Goal: Check status: Check status

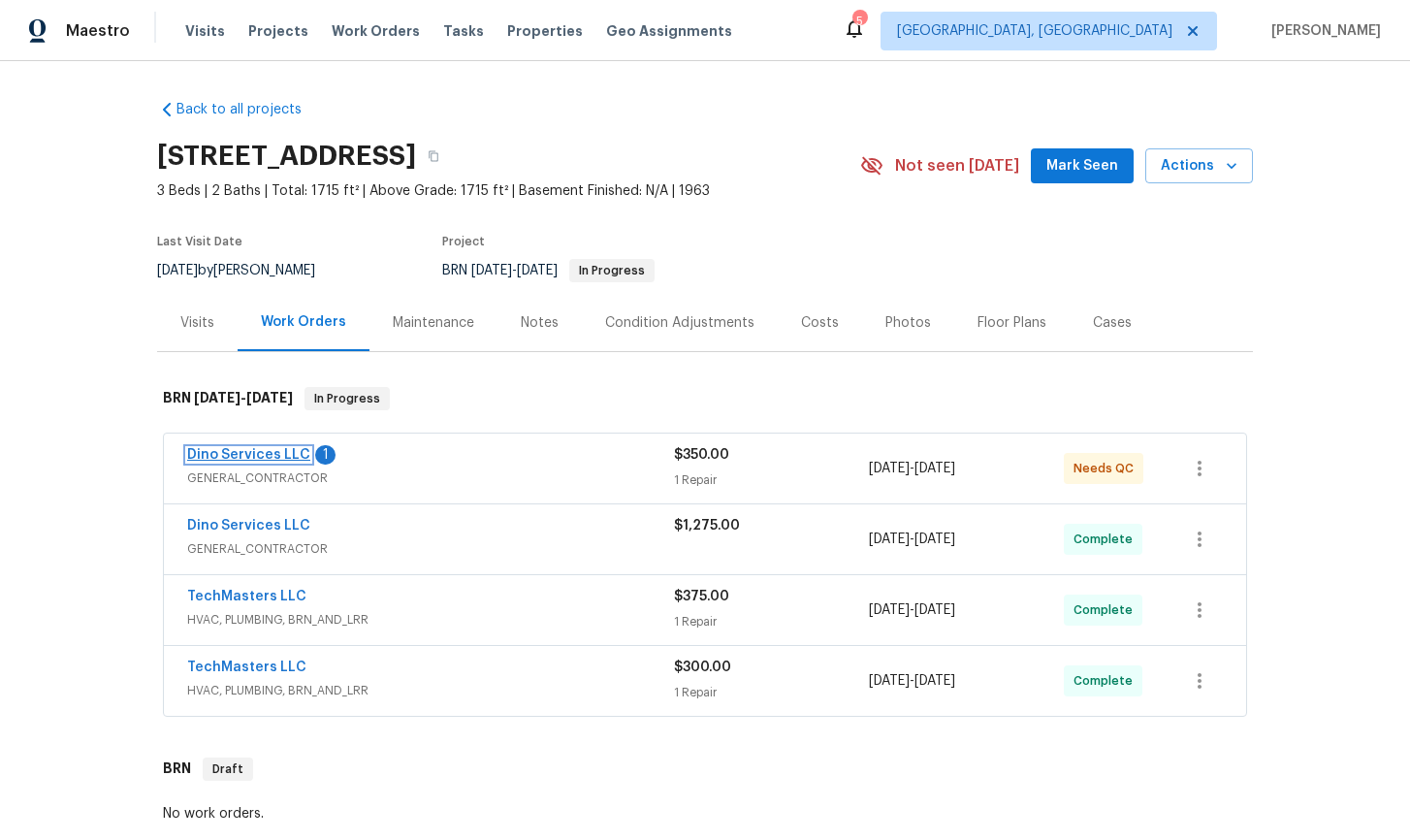
click at [244, 457] on link "Dino Services LLC" at bounding box center [248, 455] width 123 height 14
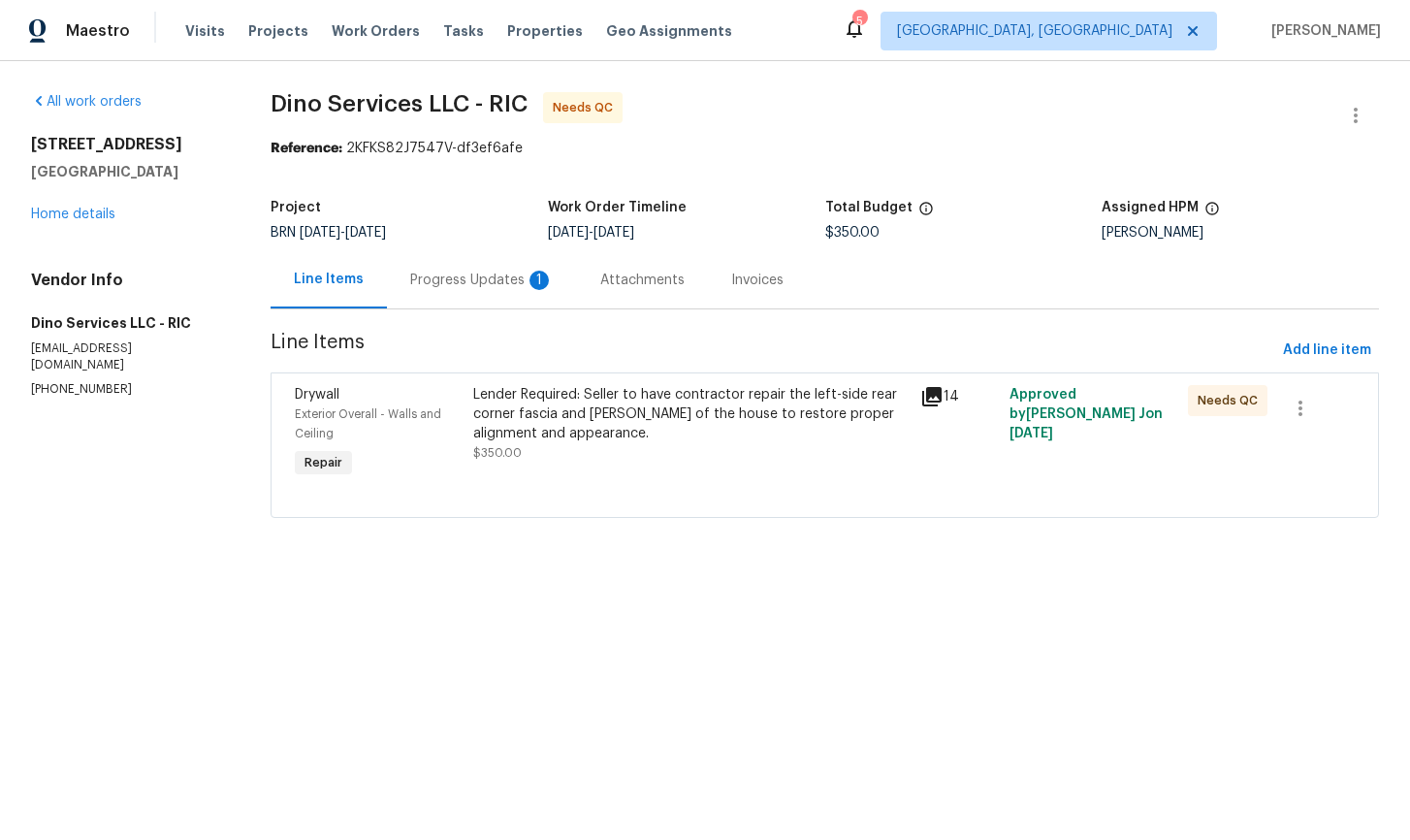
click at [502, 281] on div "Progress Updates 1" at bounding box center [482, 279] width 144 height 19
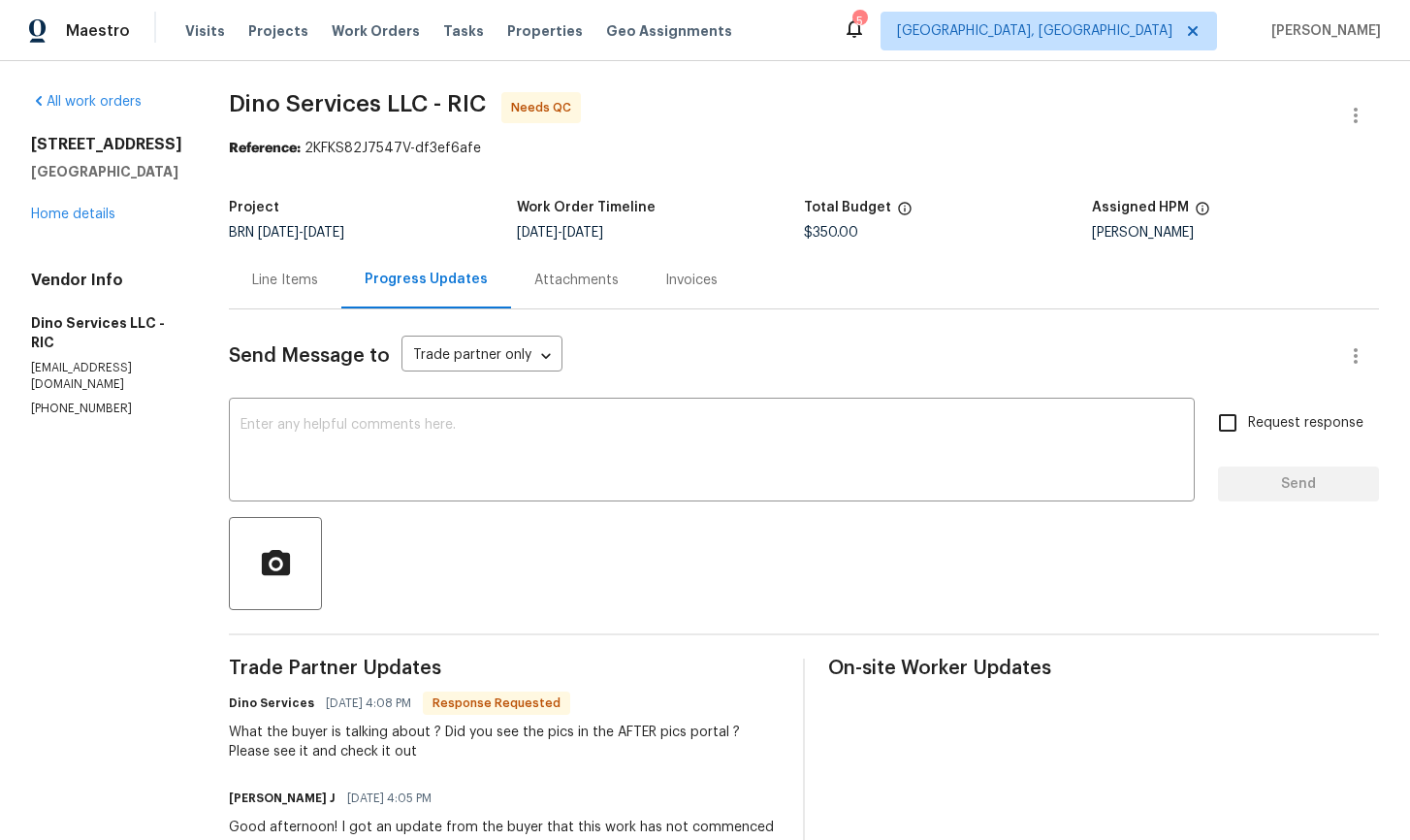
click at [252, 282] on div "Line Items" at bounding box center [285, 279] width 66 height 19
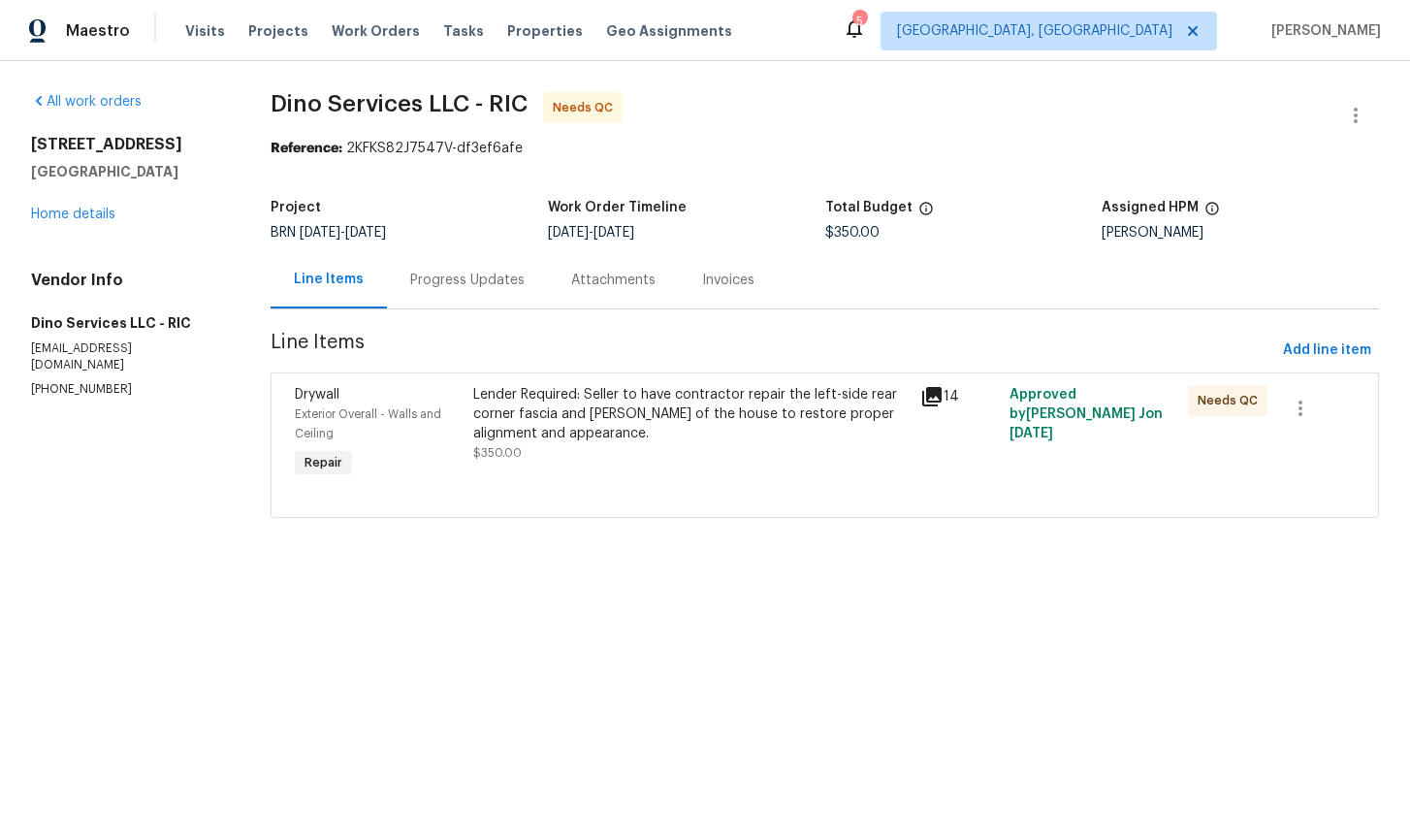
click at [939, 397] on icon at bounding box center [931, 396] width 23 height 23
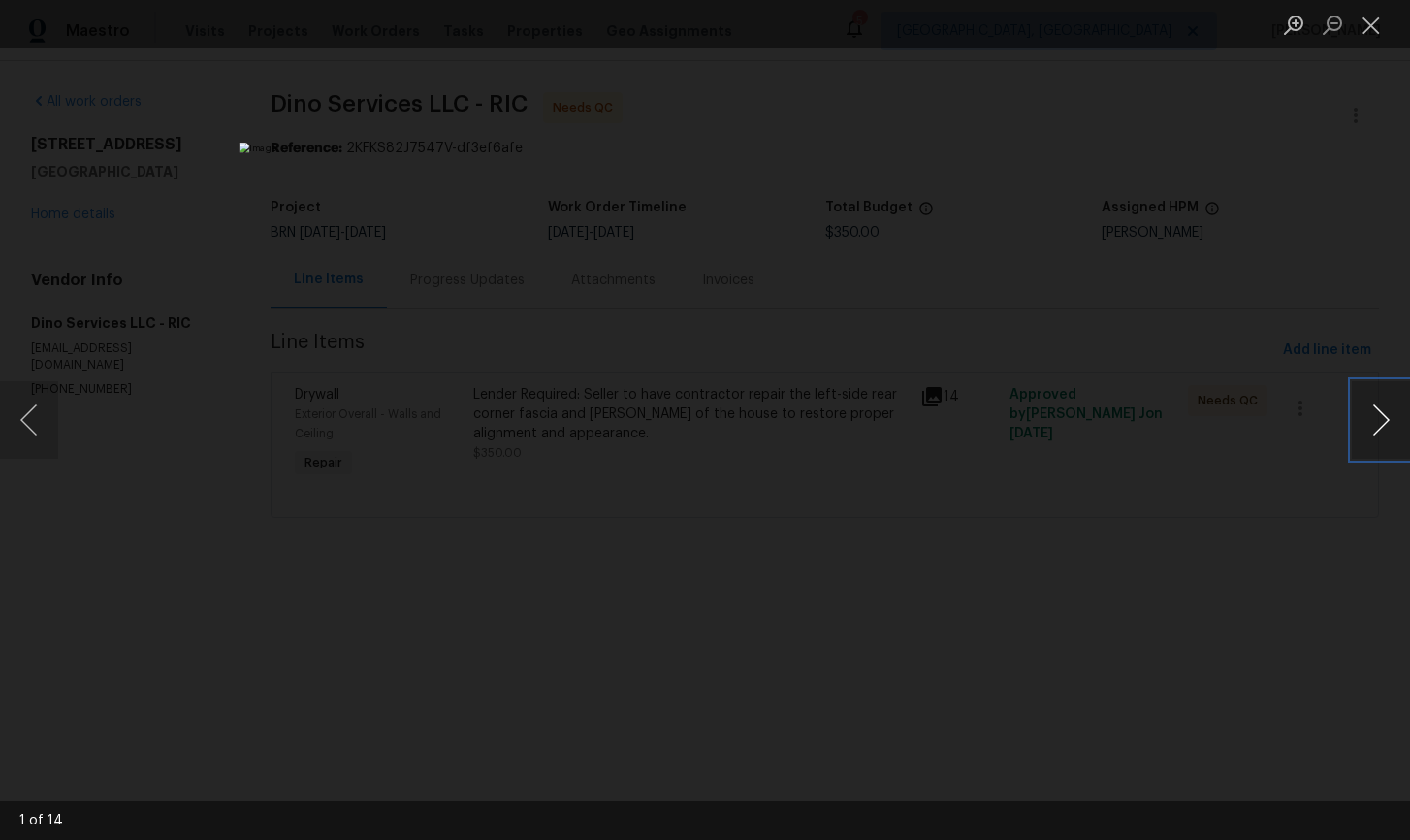
click at [1375, 417] on button "Next image" at bounding box center [1381, 420] width 58 height 78
click at [1382, 420] on button "Next image" at bounding box center [1381, 420] width 58 height 78
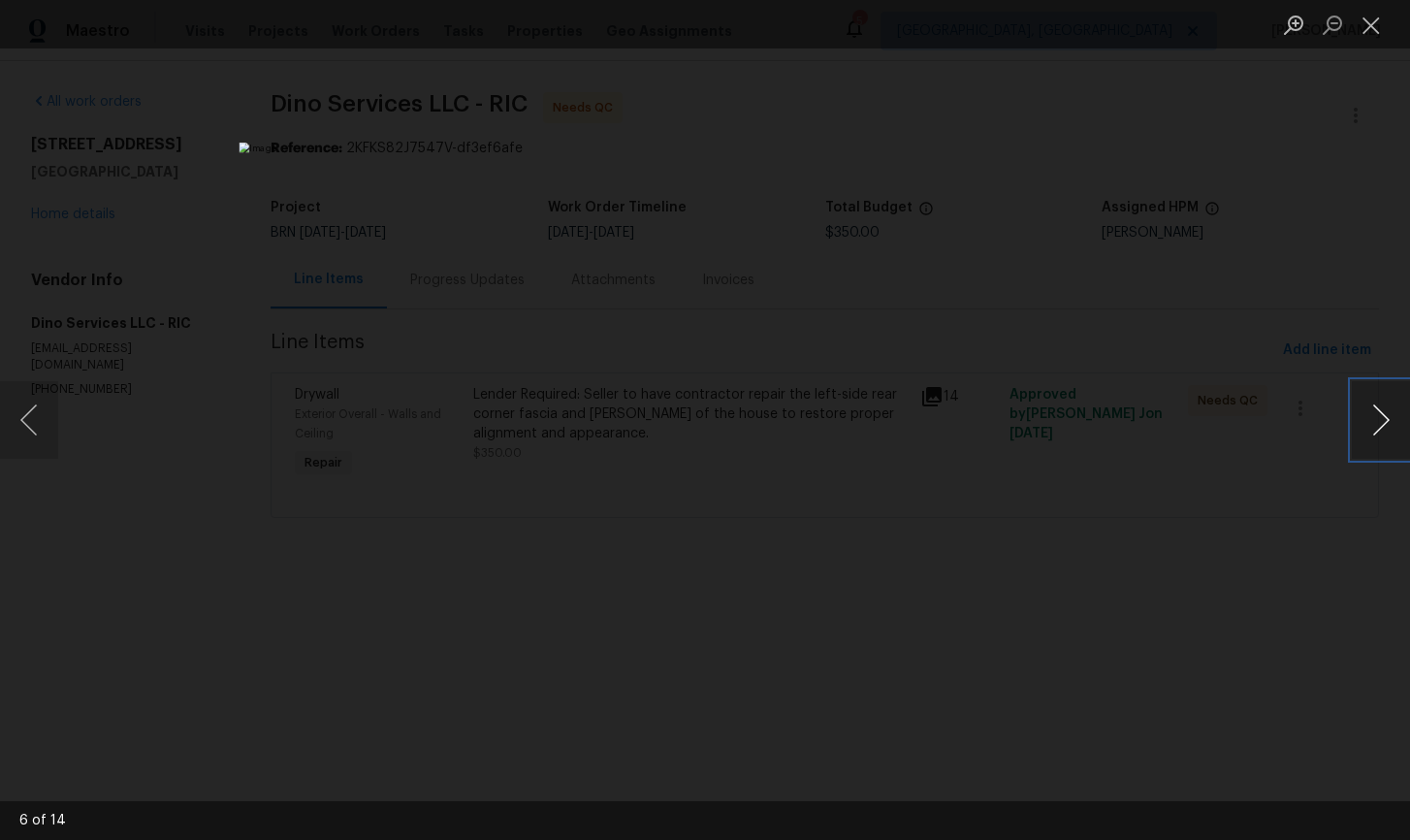
click at [1382, 420] on button "Next image" at bounding box center [1381, 420] width 58 height 78
click at [1389, 420] on button "Next image" at bounding box center [1381, 420] width 58 height 78
click at [1364, 436] on button "Next image" at bounding box center [1381, 420] width 58 height 78
click at [1391, 440] on button "Next image" at bounding box center [1381, 420] width 58 height 78
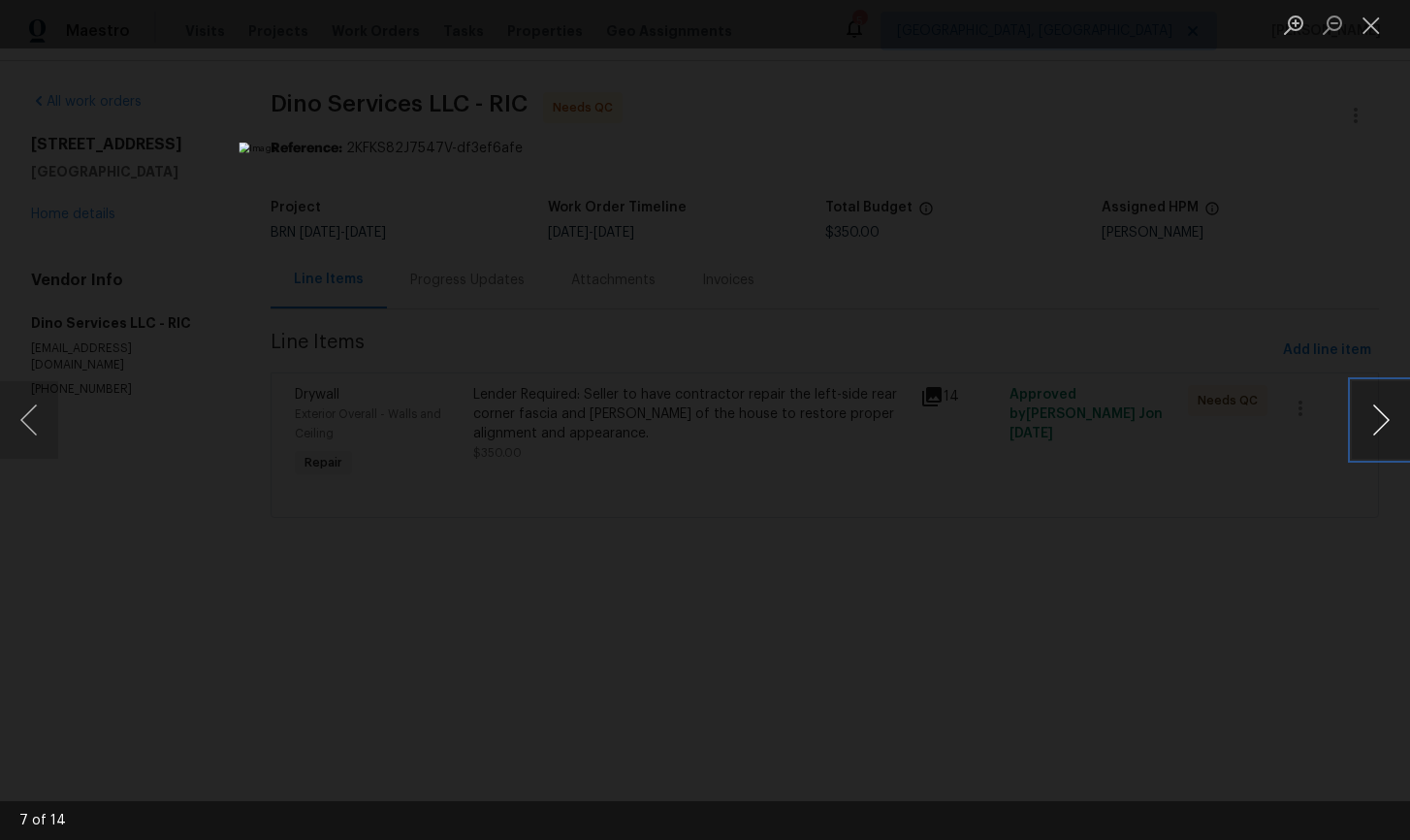
click at [1391, 440] on button "Next image" at bounding box center [1381, 420] width 58 height 78
click at [1373, 429] on button "Next image" at bounding box center [1381, 420] width 58 height 78
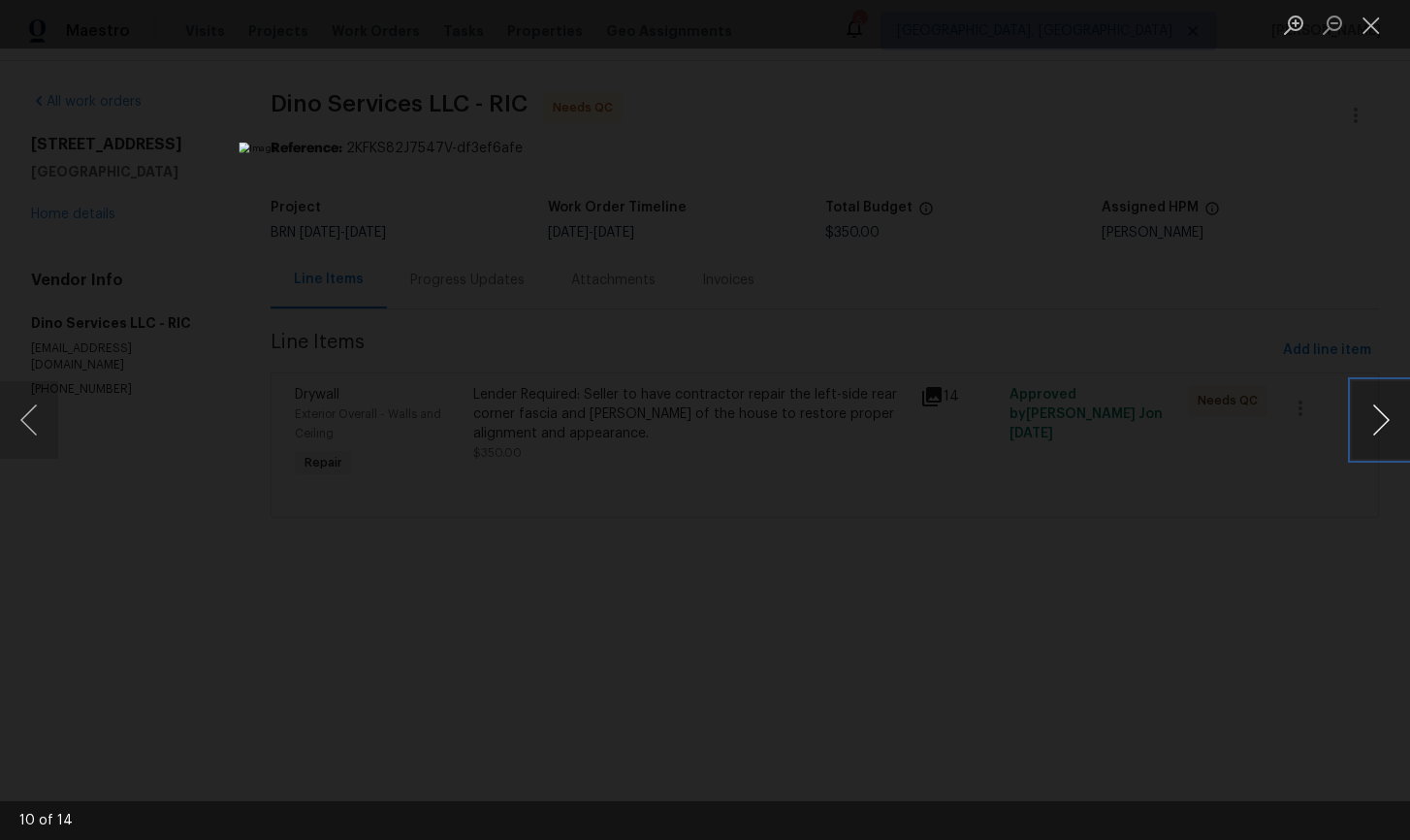
click at [1373, 429] on button "Next image" at bounding box center [1381, 420] width 58 height 78
click at [794, 429] on img "Lightbox" at bounding box center [705, 420] width 932 height 555
click at [1385, 430] on button "Next image" at bounding box center [1381, 420] width 58 height 78
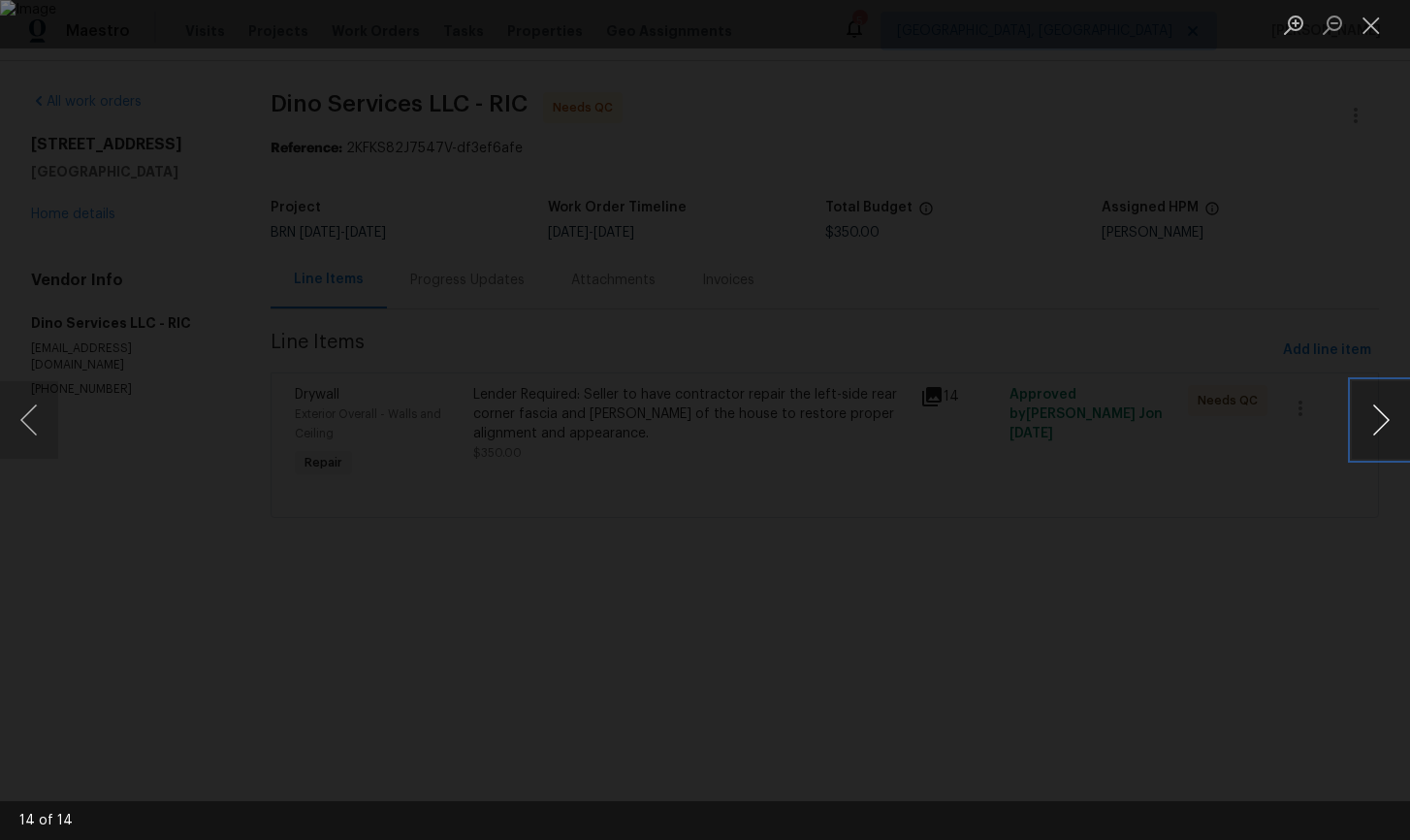
click at [1385, 430] on button "Next image" at bounding box center [1381, 420] width 58 height 78
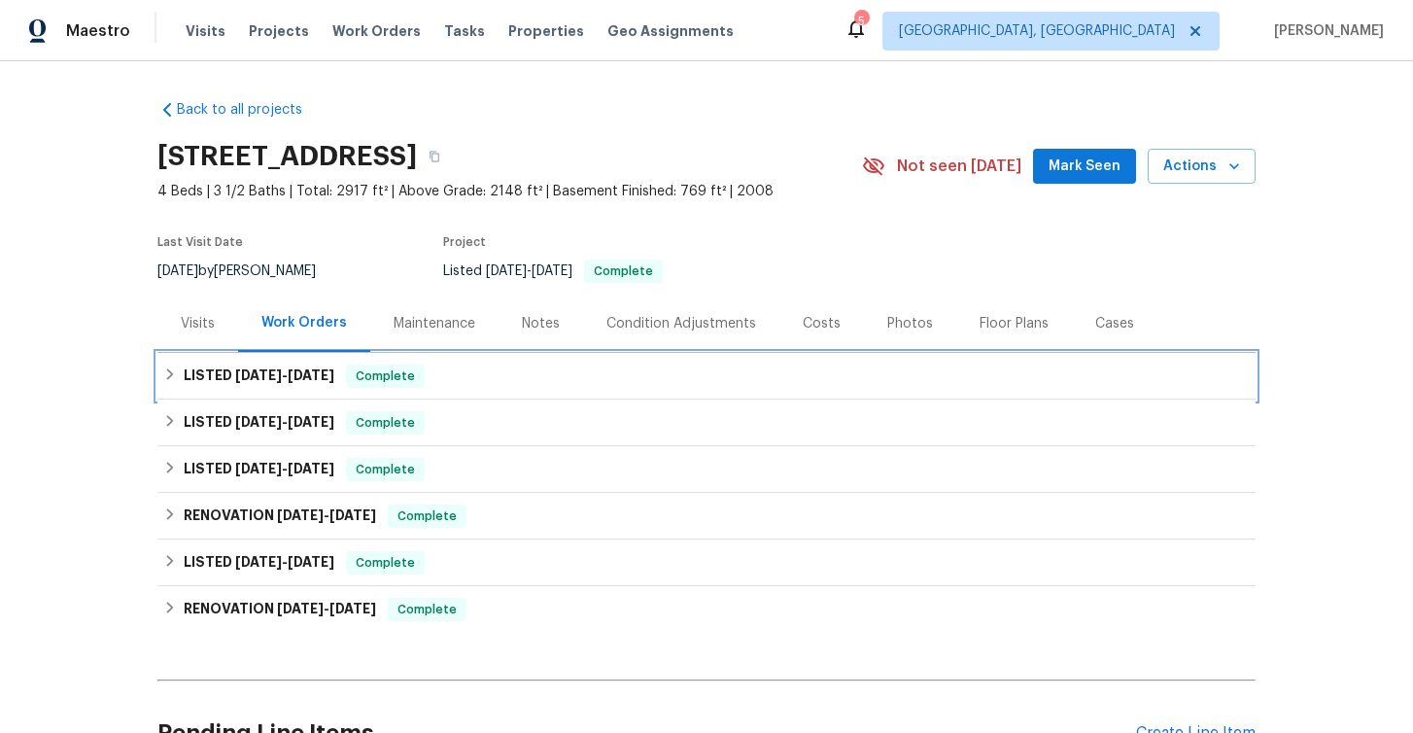
click at [174, 380] on icon at bounding box center [170, 374] width 14 height 14
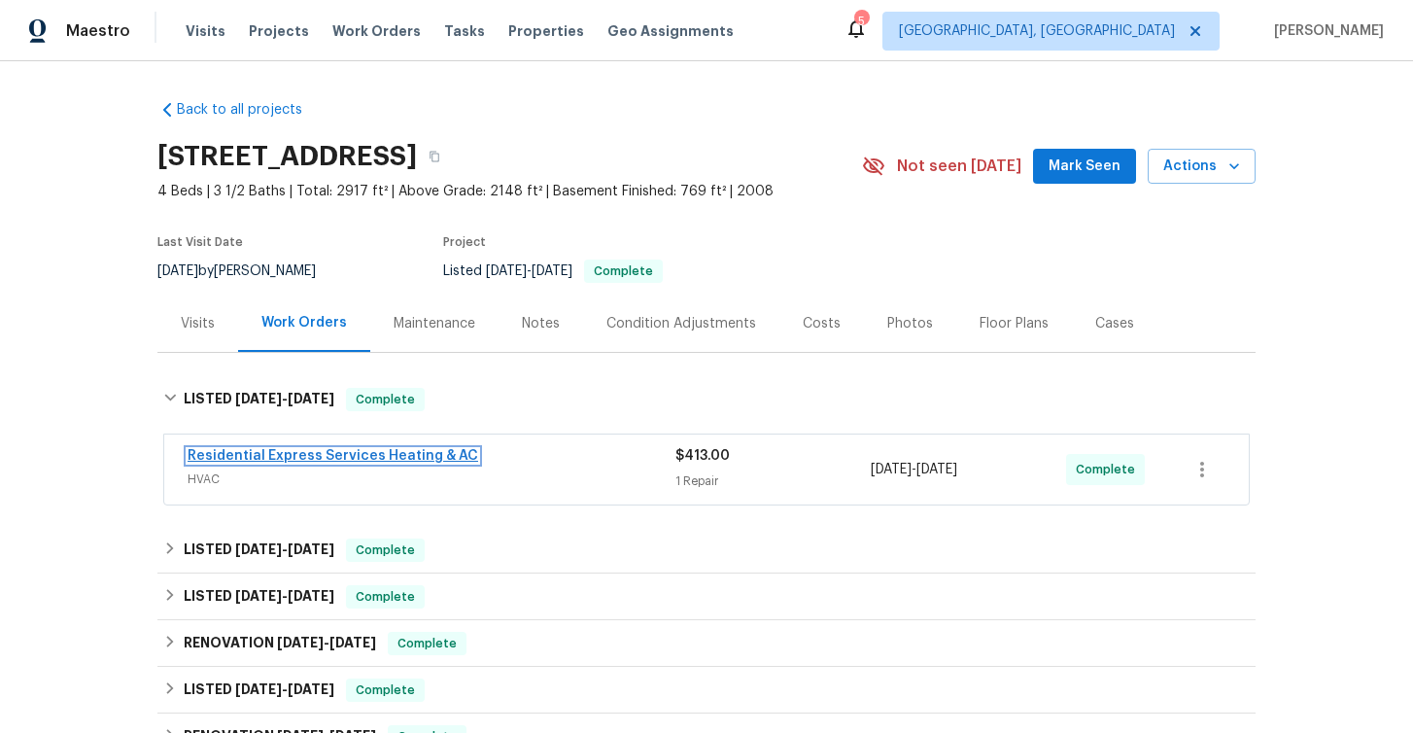
click at [330, 462] on link "Residential Express Services Heating & AC" at bounding box center [333, 456] width 291 height 14
